Goal: Information Seeking & Learning: Learn about a topic

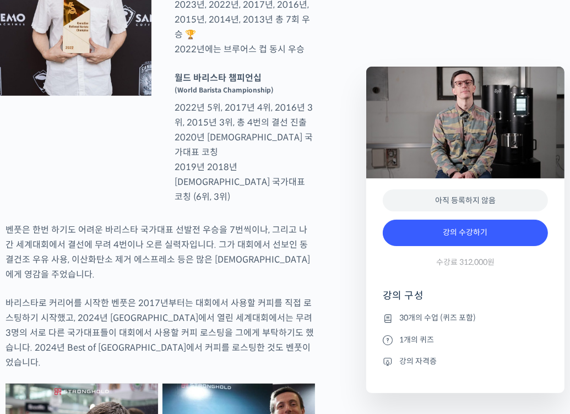
scroll to position [605, 0]
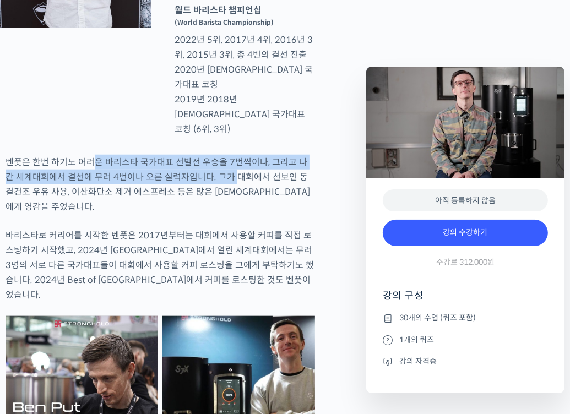
drag, startPoint x: 89, startPoint y: 167, endPoint x: 225, endPoint y: 177, distance: 135.8
click at [225, 177] on p "벤풋은 한번 하기도 어려운 바리스타 국가대표 선발전 우승을 7번씩이나, 그리고 나간 세계대회에서 결선에 무려 4번이나 오른 실력자입니다. 그가…" at bounding box center [160, 184] width 309 height 59
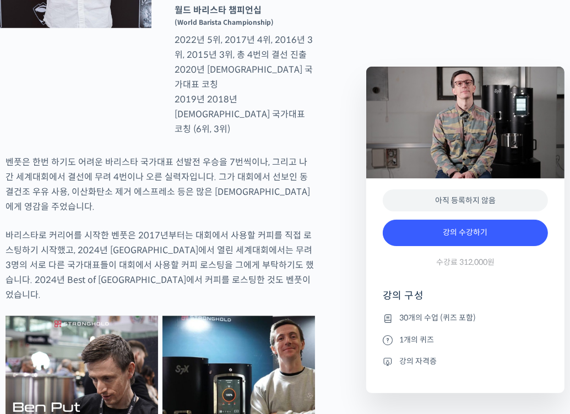
click at [270, 178] on p "벤풋은 한번 하기도 어려운 바리스타 국가대표 선발전 우승을 7번씩이나, 그리고 나간 세계대회에서 결선에 무려 4번이나 오른 실력자입니다. 그가…" at bounding box center [160, 184] width 309 height 59
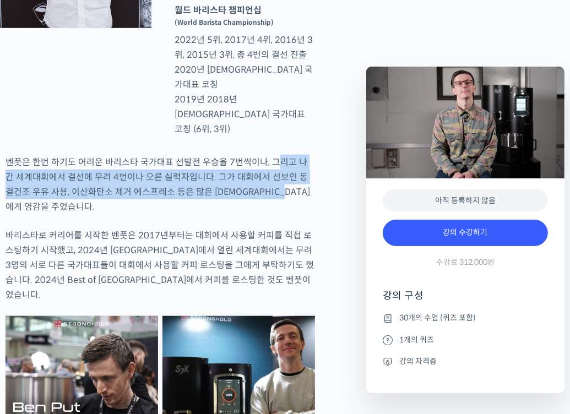
drag, startPoint x: 274, startPoint y: 167, endPoint x: 275, endPoint y: 195, distance: 28.7
click at [275, 195] on p "벤풋은 한번 하기도 어려운 바리스타 국가대표 선발전 우승을 7번씩이나, 그리고 나간 세계대회에서 결선에 무려 4번이나 오른 실력자입니다. 그가…" at bounding box center [160, 184] width 309 height 59
click at [236, 189] on p "벤풋은 한번 하기도 어려운 바리스타 국가대표 선발전 우승을 7번씩이나, 그리고 나간 세계대회에서 결선에 무려 4번이나 오른 실력자입니다. 그가…" at bounding box center [160, 184] width 309 height 59
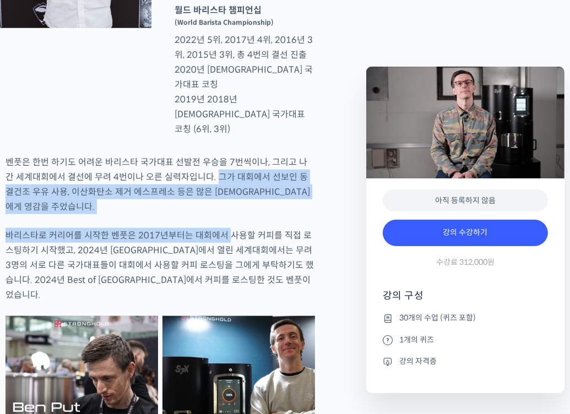
drag, startPoint x: 205, startPoint y: 189, endPoint x: 228, endPoint y: 226, distance: 43.5
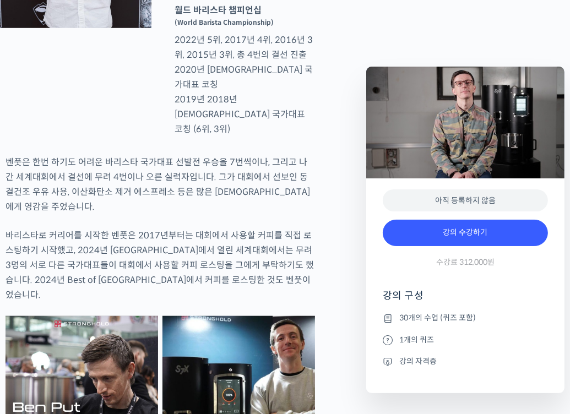
click at [230, 228] on p "바리스타로 커리어를 시작한 벤풋은 2017년부터는 대회에서 사용할 커피를 직접 로스팅하기 시작했고, 2024년 부산에서 열린 세계대회에서는 무…" at bounding box center [160, 265] width 309 height 74
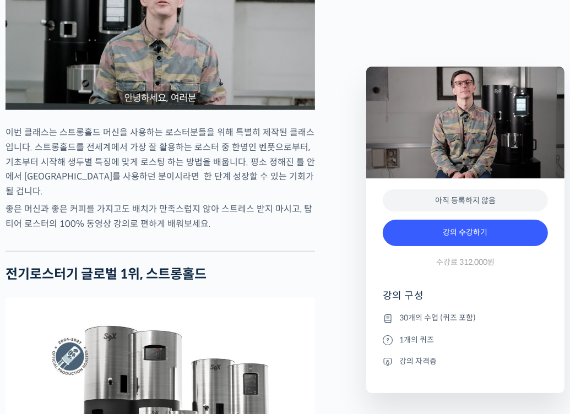
scroll to position [1266, 0]
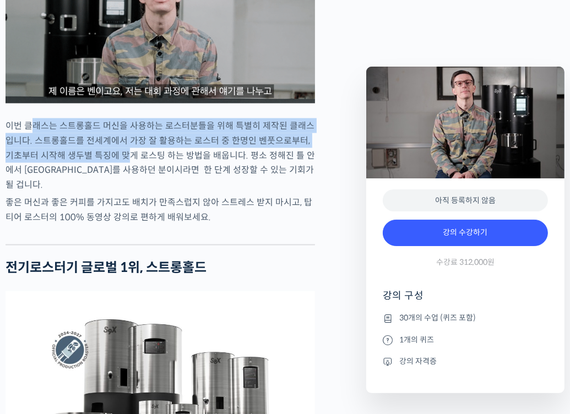
drag, startPoint x: 31, startPoint y: 102, endPoint x: 112, endPoint y: 132, distance: 86.7
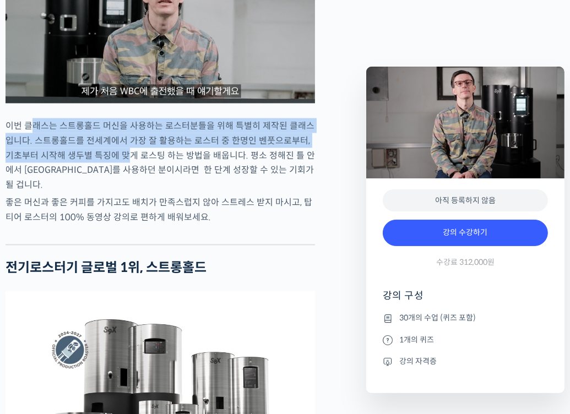
click at [112, 132] on p "이번 클래스는 스트롱홀드 머신을 사용하는 로스터분들을 위해 특별히 제작된 클래스입니다. 스트롱홀드를 전세계에서 가장 잘 활용하는 로스터 중 한…" at bounding box center [160, 155] width 309 height 74
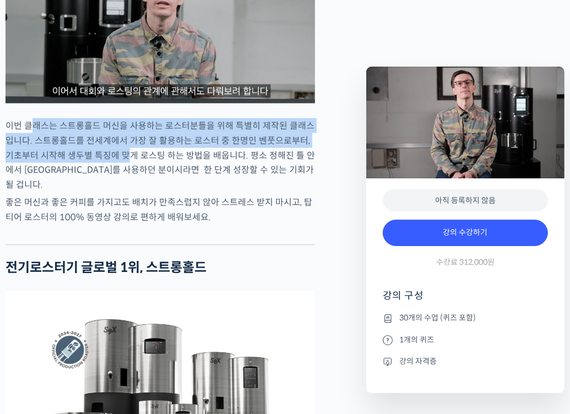
click at [112, 132] on p "이번 클래스는 스트롱홀드 머신을 사용하는 로스터분들을 위해 특별히 제작된 클래스입니다. 스트롱홀드를 전세계에서 가장 잘 활용하는 로스터 중 한…" at bounding box center [160, 155] width 309 height 74
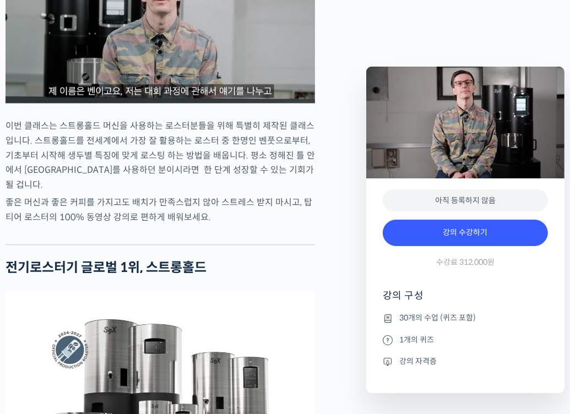
click at [181, 149] on p "이번 클래스는 스트롱홀드 머신을 사용하는 로스터분들을 위해 특별히 제작된 클래스입니다. 스트롱홀드를 전세계에서 가장 잘 활용하는 로스터 중 한…" at bounding box center [160, 155] width 309 height 74
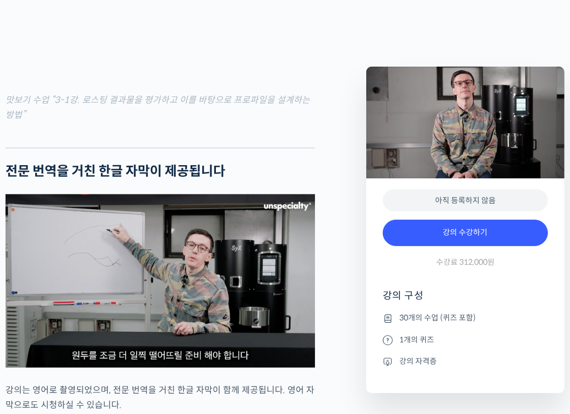
scroll to position [3633, 0]
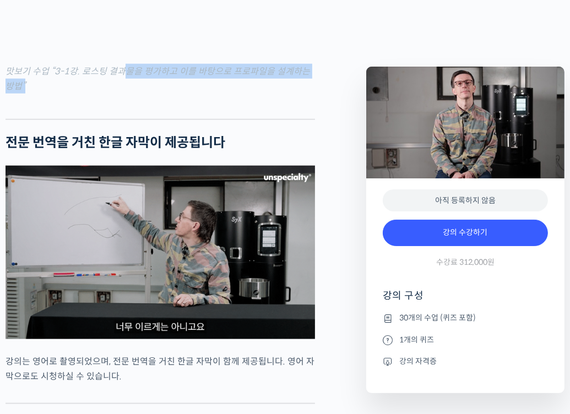
drag, startPoint x: 125, startPoint y: 15, endPoint x: 134, endPoint y: 31, distance: 18.2
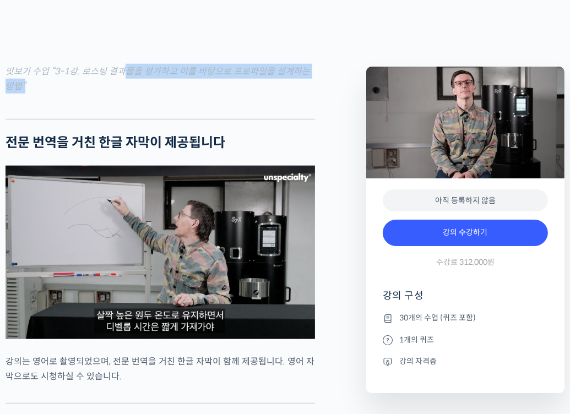
click at [134, 64] on figcaption "맛보기 수업 “3-1강. 로스팅 결과물을 평가하고 이를 바탕으로 프로파일을 설계하는 방법”" at bounding box center [160, 79] width 309 height 30
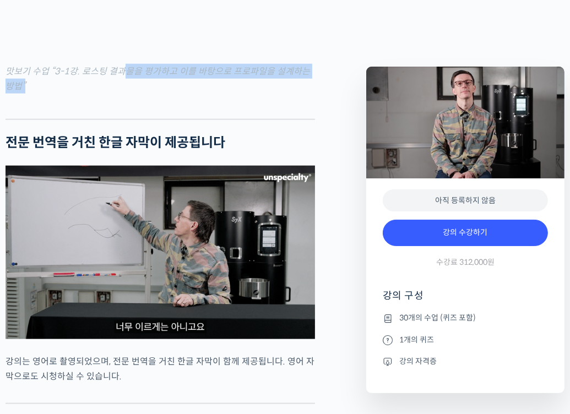
click at [134, 64] on figcaption "맛보기 수업 “3-1강. 로스팅 결과물을 평가하고 이를 바탕으로 프로파일을 설계하는 방법”" at bounding box center [160, 79] width 309 height 30
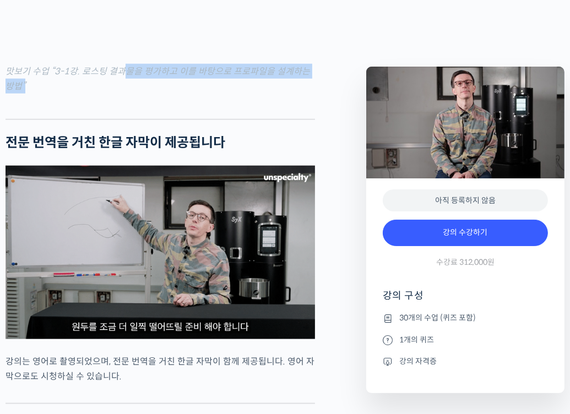
click at [134, 64] on figcaption "맛보기 수업 “3-1강. 로스팅 결과물을 평가하고 이를 바탕으로 프로파일을 설계하는 방법”" at bounding box center [160, 79] width 309 height 30
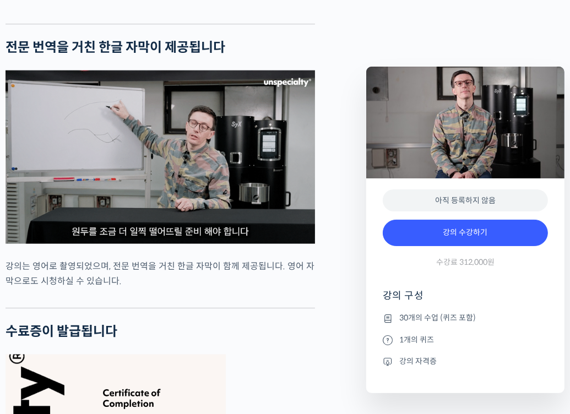
scroll to position [3743, 0]
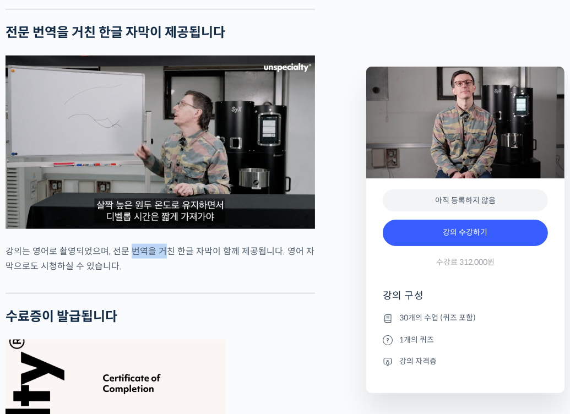
drag, startPoint x: 164, startPoint y: 204, endPoint x: 127, endPoint y: 193, distance: 38.5
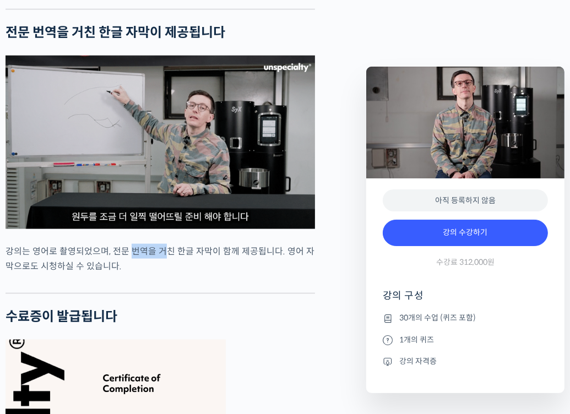
click at [127, 244] on p "강의는 영어로 촬영되었으며, 전문 번역을 거친 한글 자막이 함께 제공됩니다. 영어 자막으로도 시청하실 수 있습니다." at bounding box center [160, 259] width 309 height 30
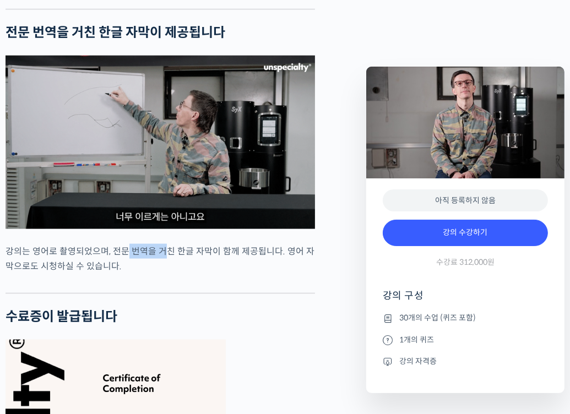
click at [126, 244] on p "강의는 영어로 촬영되었으며, 전문 번역을 거친 한글 자막이 함께 제공됩니다. 영어 자막으로도 시청하실 수 있습니다." at bounding box center [160, 259] width 309 height 30
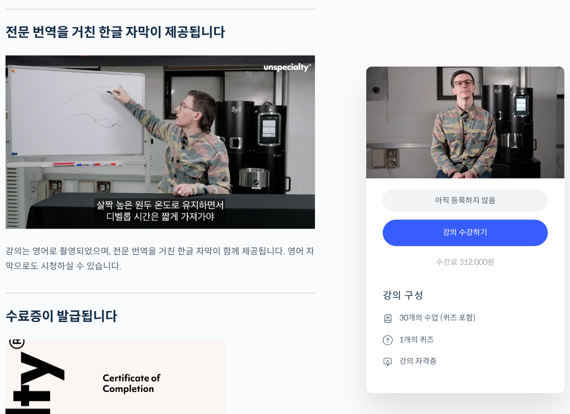
click at [68, 244] on p "강의는 영어로 촬영되었으며, 전문 번역을 거친 한글 자막이 함께 제공됩니다. 영어 자막으로도 시청하실 수 있습니다." at bounding box center [160, 259] width 309 height 30
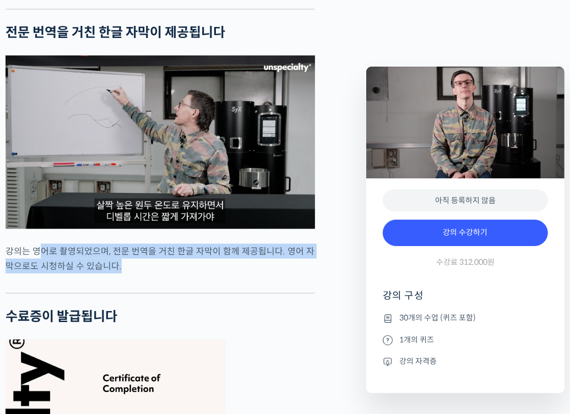
drag, startPoint x: 41, startPoint y: 194, endPoint x: 144, endPoint y: 206, distance: 103.6
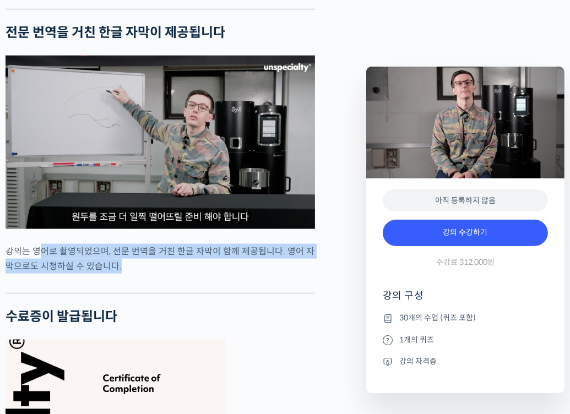
click at [144, 244] on p "강의는 영어로 촬영되었으며, 전문 번역을 거친 한글 자막이 함께 제공됩니다. 영어 자막으로도 시청하실 수 있습니다." at bounding box center [160, 259] width 309 height 30
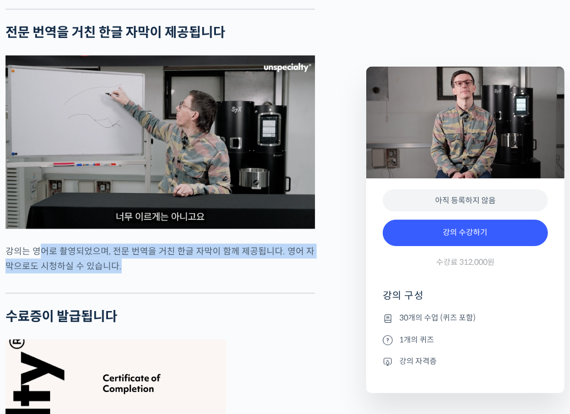
click at [144, 244] on p "강의는 영어로 촬영되었으며, 전문 번역을 거친 한글 자막이 함께 제공됩니다. 영어 자막으로도 시청하실 수 있습니다." at bounding box center [160, 259] width 309 height 30
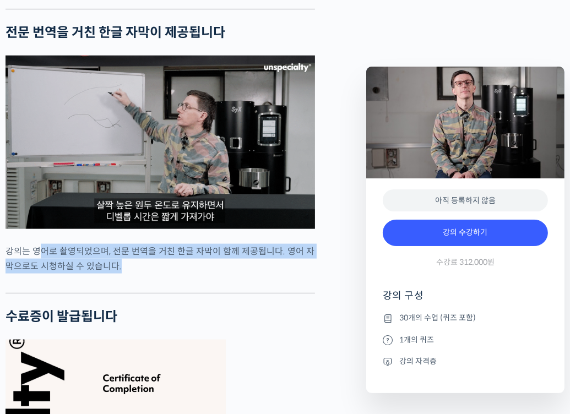
click at [144, 244] on p "강의는 영어로 촬영되었으며, 전문 번역을 거친 한글 자막이 함께 제공됩니다. 영어 자막으로도 시청하실 수 있습니다." at bounding box center [160, 259] width 309 height 30
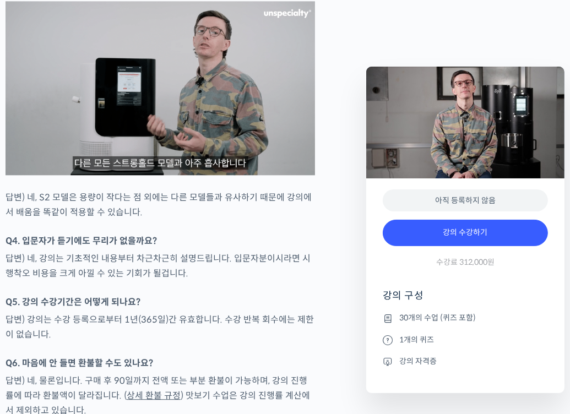
scroll to position [4679, 0]
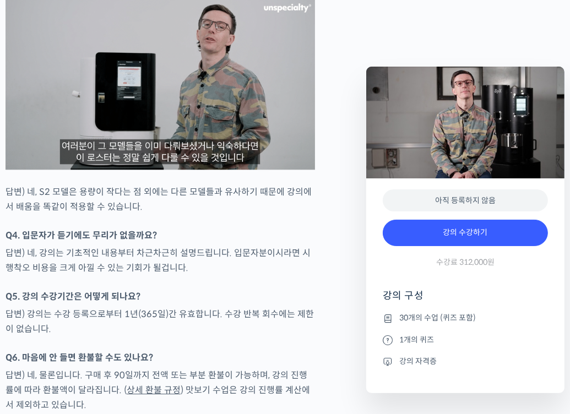
drag, startPoint x: 181, startPoint y: 223, endPoint x: 230, endPoint y: 175, distance: 68.5
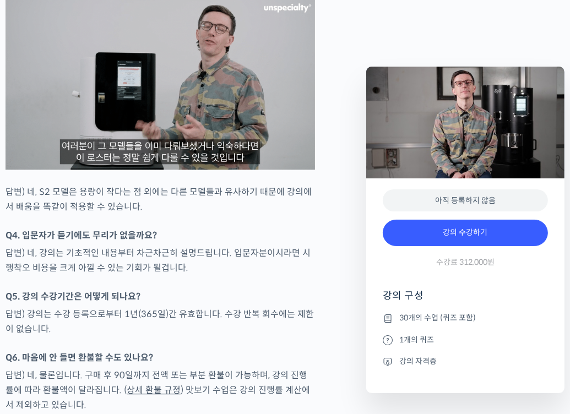
click at [231, 228] on p "Q4. 입문자가 듣기에도 무리가 없을까요?" at bounding box center [160, 235] width 309 height 15
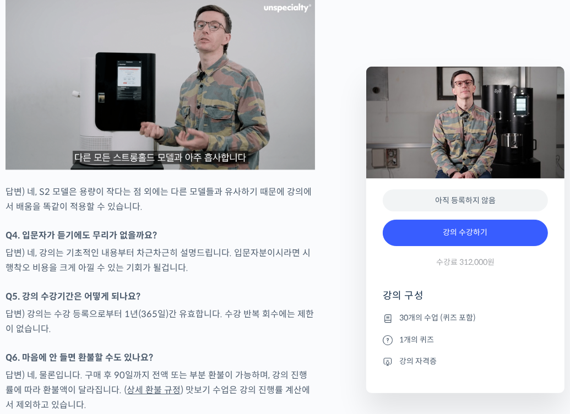
click at [231, 228] on p "Q4. 입문자가 듣기에도 무리가 없을까요?" at bounding box center [160, 235] width 309 height 15
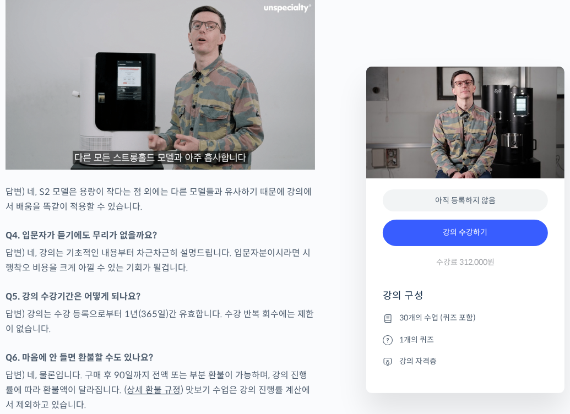
drag, startPoint x: 231, startPoint y: 174, endPoint x: 185, endPoint y: 203, distance: 54.4
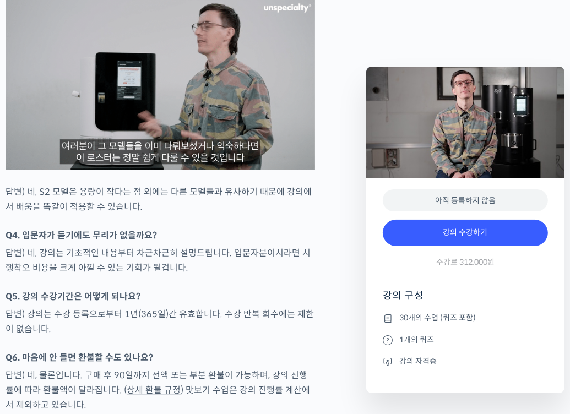
click at [185, 245] on p "답변) 네, 강의는 기초적인 내용부터 차근차근히 설명드립니다. 입문자분이시라면 시행착오 비용을 크게 아낄 수 있는 기회가 될겁니다." at bounding box center [160, 260] width 309 height 30
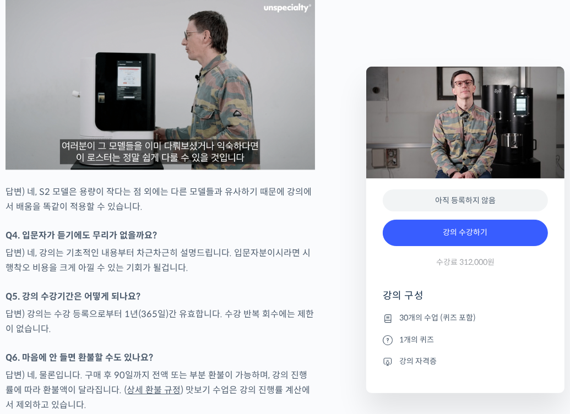
click at [184, 245] on p "답변) 네, 강의는 기초적인 내용부터 차근차근히 설명드립니다. 입문자분이시라면 시행착오 비용을 크게 아낄 수 있는 기회가 될겁니다." at bounding box center [160, 260] width 309 height 30
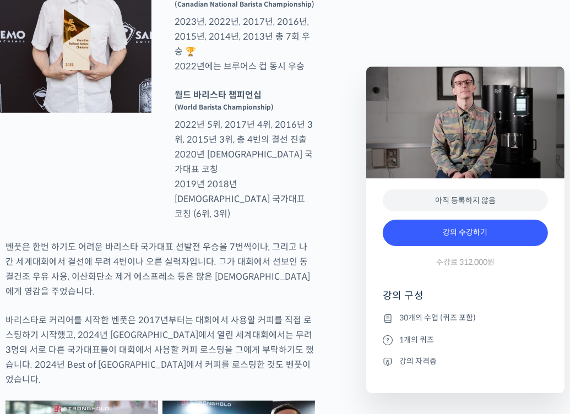
scroll to position [0, 0]
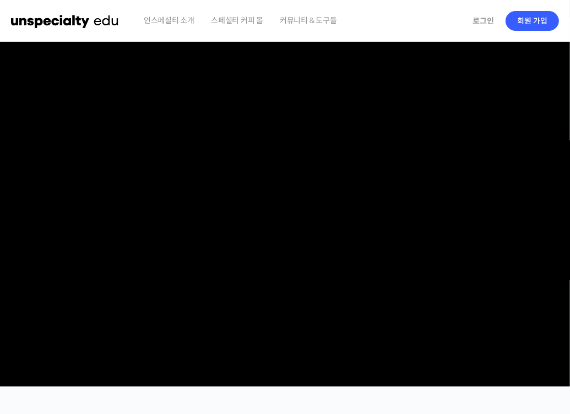
click at [102, 27] on img at bounding box center [65, 20] width 108 height 33
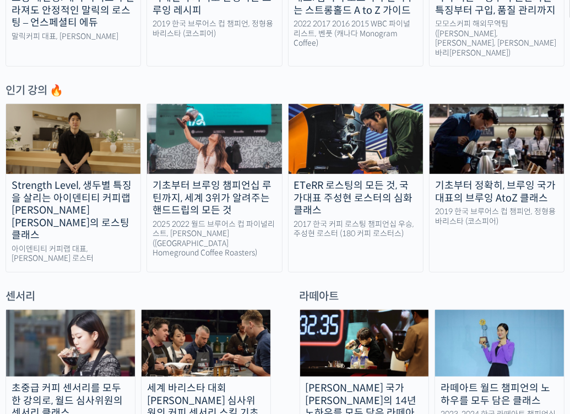
scroll to position [495, 0]
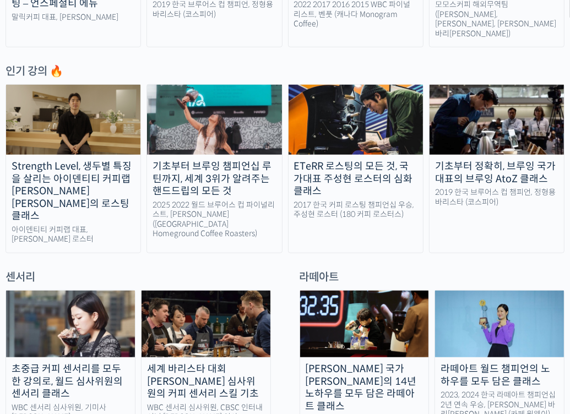
click at [68, 169] on div "Strength Level, 생두별 특징을 살리는 아이덴티티 커피랩 [PERSON_NAME] [PERSON_NAME]의 로스팅 클래스" at bounding box center [73, 191] width 134 height 62
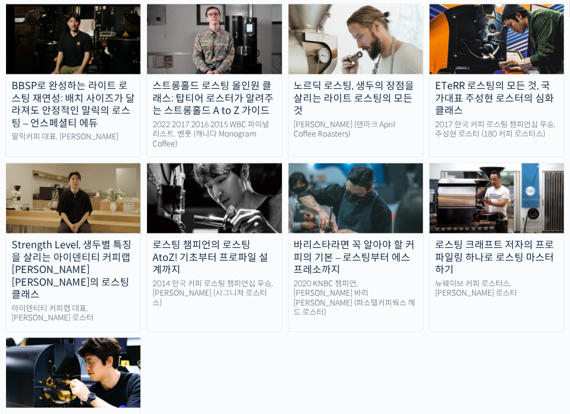
scroll to position [1046, 0]
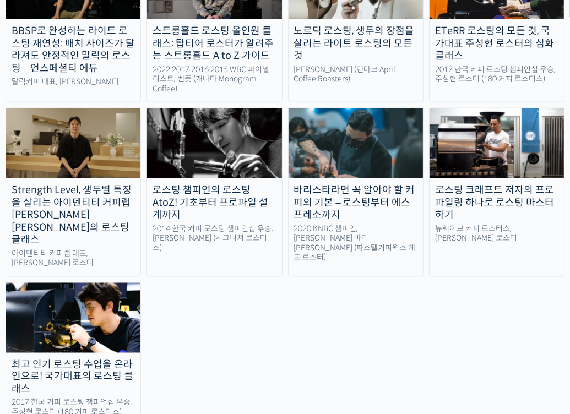
click at [231, 108] on img at bounding box center [214, 143] width 134 height 70
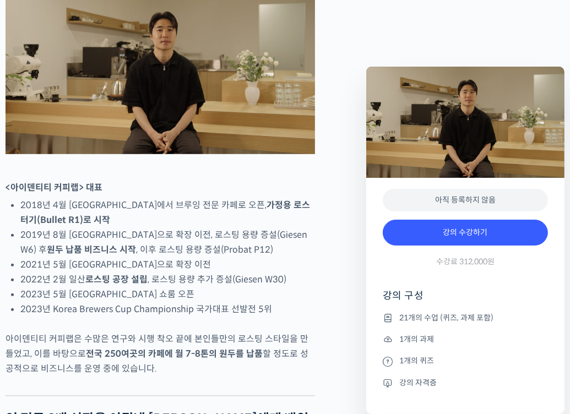
scroll to position [495, 0]
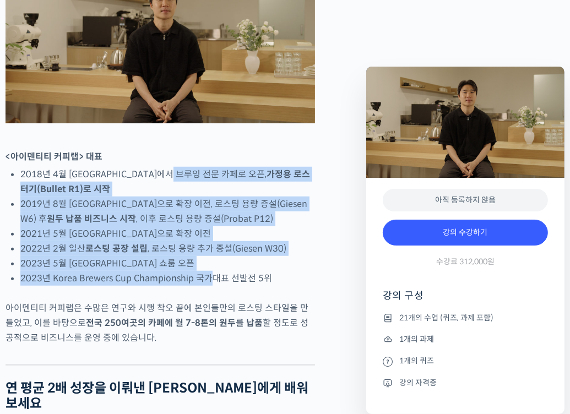
drag, startPoint x: 190, startPoint y: 205, endPoint x: 212, endPoint y: 308, distance: 105.1
click at [212, 286] on ul "2018년 4월 서울 효창동에서 브루잉 전문 카페로 오픈, 가정용 로스터기(Bullet R1)로 시작 2019년 8월 서울 망원동으로 확장 …" at bounding box center [167, 226] width 294 height 119
click at [212, 286] on li "2023년 Korea Brewers Cup Championship 국가대표 선발전 5위" at bounding box center [167, 278] width 294 height 15
click at [202, 286] on li "2023년 Korea Brewers Cup Championship 국가대표 선발전 5위" at bounding box center [167, 278] width 294 height 15
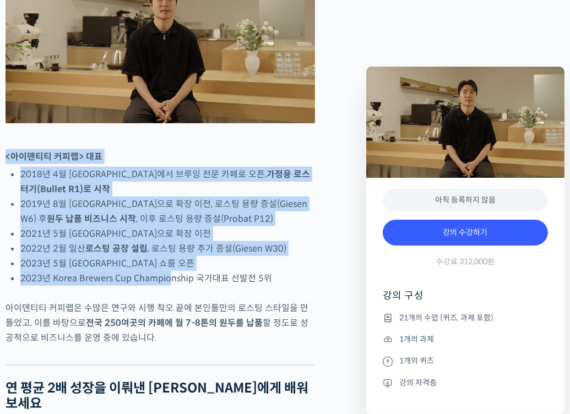
drag, startPoint x: 167, startPoint y: 319, endPoint x: 174, endPoint y: 182, distance: 137.2
click at [174, 149] on div at bounding box center [160, 143] width 309 height 11
click at [159, 241] on li "2021년 5월 서울 연희동으로 확장 이전" at bounding box center [167, 233] width 294 height 15
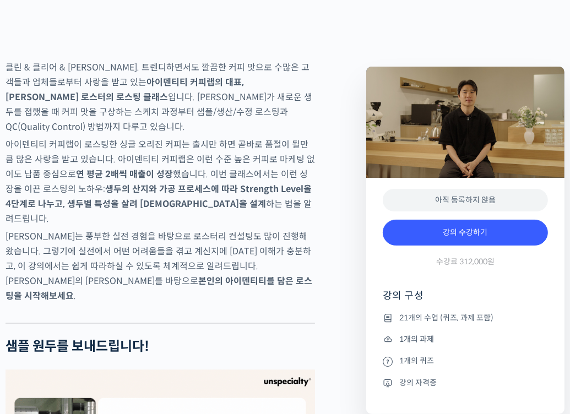
scroll to position [1596, 0]
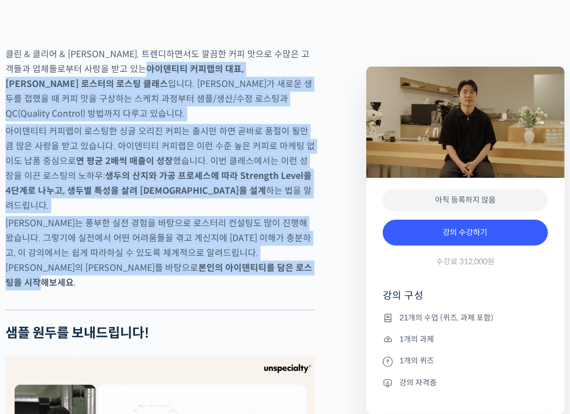
drag, startPoint x: 95, startPoint y: 83, endPoint x: 175, endPoint y: 264, distance: 198.1
click at [176, 264] on p "윤원균 로스터는 풍부한 실전 경험을 바탕으로 로스터리 컨설팅도 많이 진행해왔습니다. 그렇기에 실전에서 어떤 어려움들을 겪고 계신지에 대한 이해…" at bounding box center [160, 253] width 309 height 74
click at [178, 262] on strong "본인의 아이덴티티를 담은 로스팅을 시작해보세요" at bounding box center [159, 275] width 307 height 26
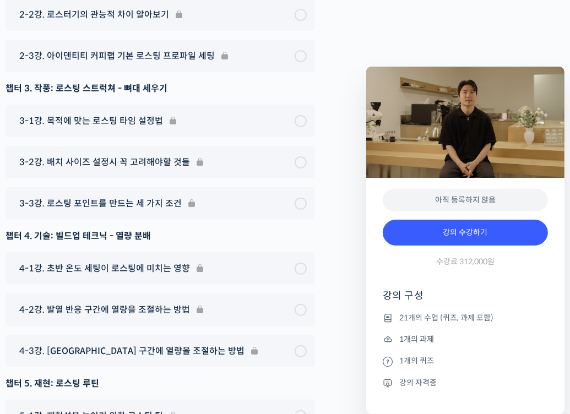
scroll to position [5890, 0]
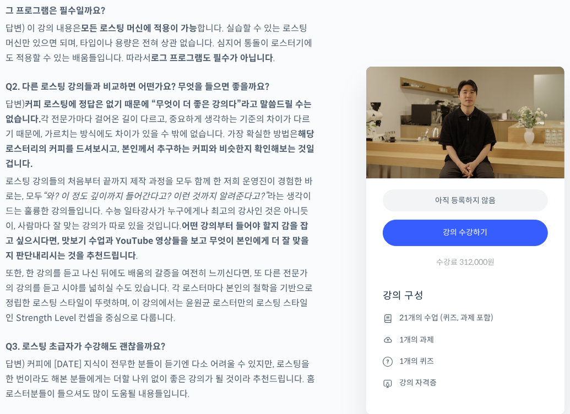
scroll to position [4899, 0]
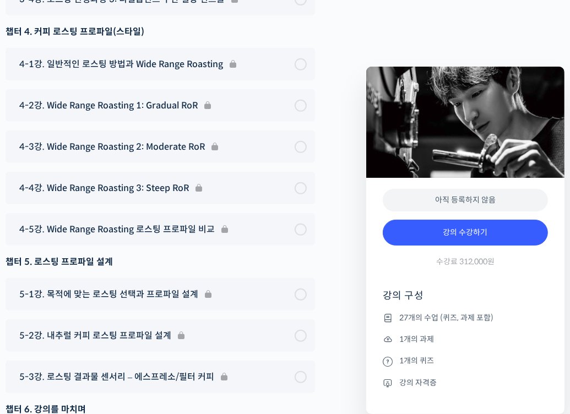
scroll to position [6110, 0]
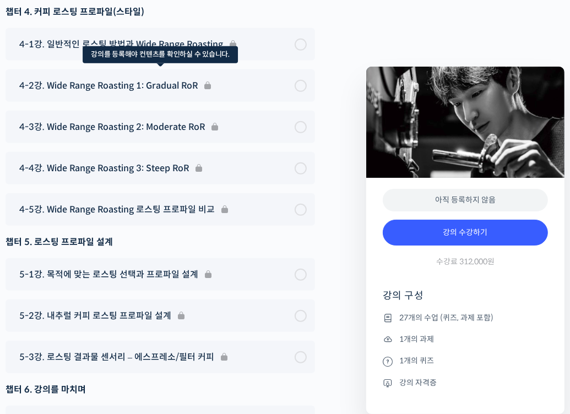
click at [172, 91] on div "4-2강. Wide Range Roasting 1: Gradual RoR" at bounding box center [160, 85] width 309 height 32
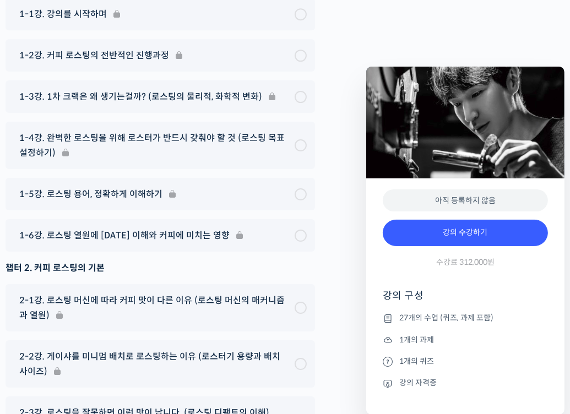
scroll to position [5143, 0]
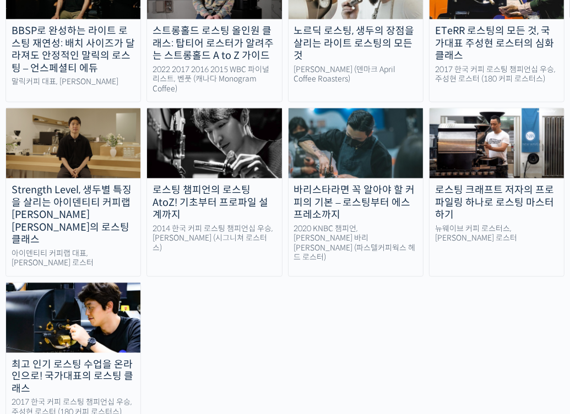
click at [480, 184] on div "로스팅 크래프트 저자의 프로파일링 하나로 로스팅 마스터하기" at bounding box center [496, 202] width 134 height 37
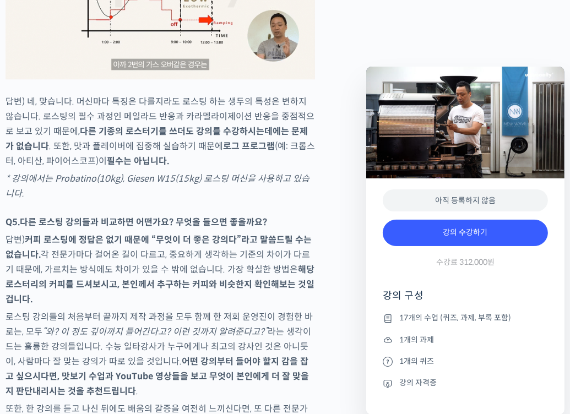
scroll to position [4885, 0]
